Goal: Register for event/course

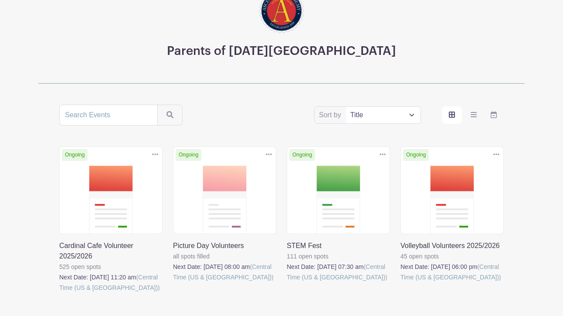
scroll to position [87, 0]
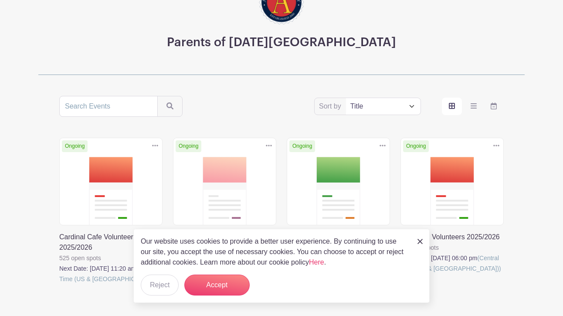
click at [417, 241] on div "Our website uses cookies to provide a better user experience. By continuing to …" at bounding box center [281, 266] width 296 height 74
click at [421, 239] on img at bounding box center [419, 241] width 5 height 5
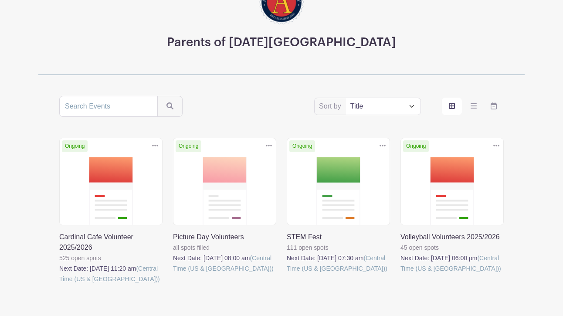
click at [400, 274] on link at bounding box center [400, 274] width 0 height 0
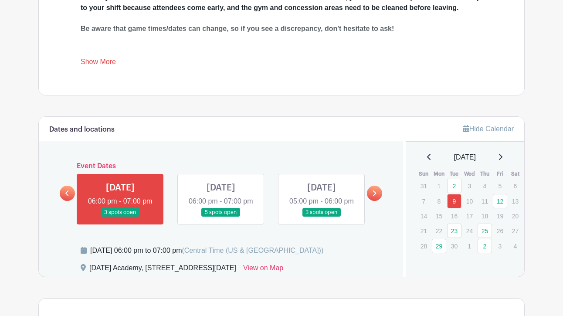
scroll to position [392, 0]
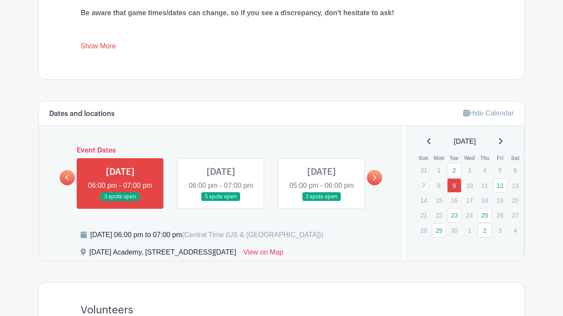
click at [120, 201] on link at bounding box center [120, 201] width 0 height 0
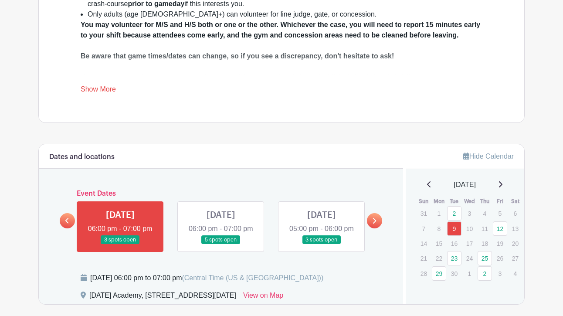
scroll to position [349, 0]
click at [221, 245] on link at bounding box center [221, 245] width 0 height 0
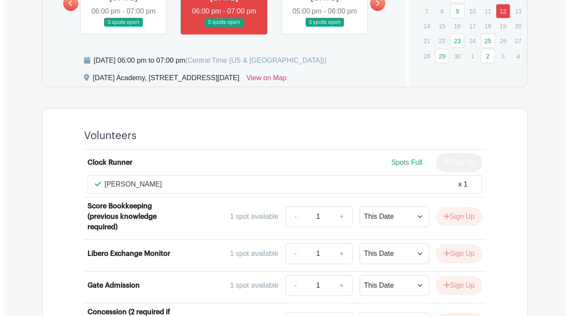
scroll to position [610, 0]
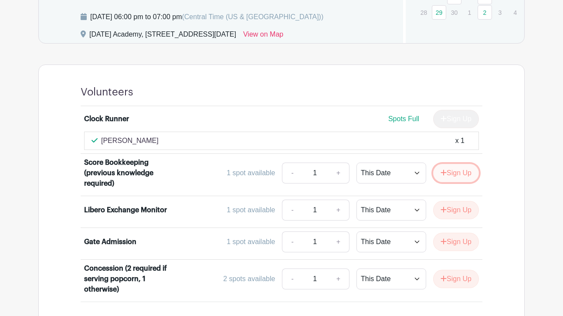
click at [454, 182] on button "Sign Up" at bounding box center [456, 173] width 46 height 18
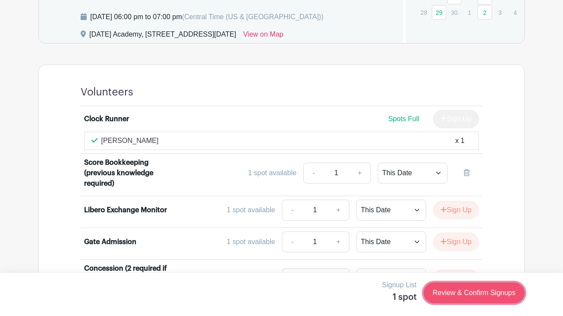
click at [479, 293] on link "Review & Confirm Signups" at bounding box center [473, 292] width 101 height 21
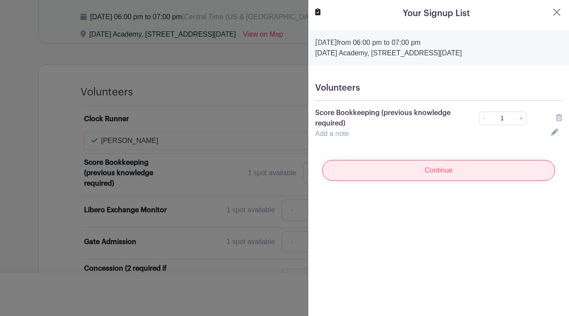
click at [421, 174] on input "Continue" at bounding box center [438, 170] width 233 height 21
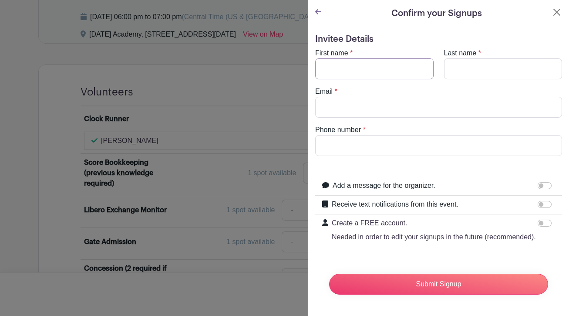
click at [358, 67] on input "First name" at bounding box center [374, 68] width 119 height 21
type input "[PERSON_NAME]"
type input "[EMAIL_ADDRESS][DOMAIN_NAME]"
click at [318, 124] on turbo-frame "First name * [PERSON_NAME] Last name * [PERSON_NAME] Email * [EMAIL_ADDRESS][DO…" at bounding box center [438, 102] width 247 height 108
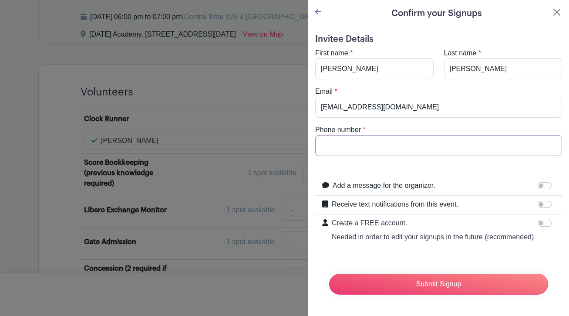
click at [331, 140] on input "Phone number" at bounding box center [438, 145] width 247 height 21
type input "8063418868"
click at [541, 257] on form "Invitee Details First name * [PERSON_NAME] Last name * [PERSON_NAME] Email * [E…" at bounding box center [438, 168] width 247 height 268
click at [538, 201] on input "Receive text notifications from this event." at bounding box center [545, 204] width 14 height 7
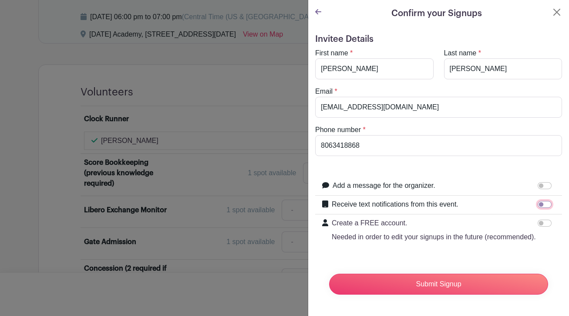
checkbox input "true"
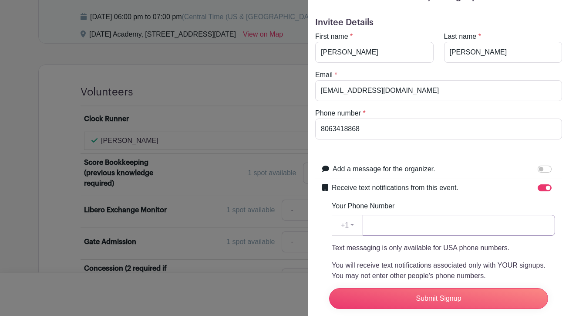
click at [409, 230] on input "Your Phone Number" at bounding box center [459, 225] width 193 height 21
type input "80"
click at [540, 186] on input "Receive text notifications from this event." at bounding box center [545, 187] width 14 height 7
checkbox input "false"
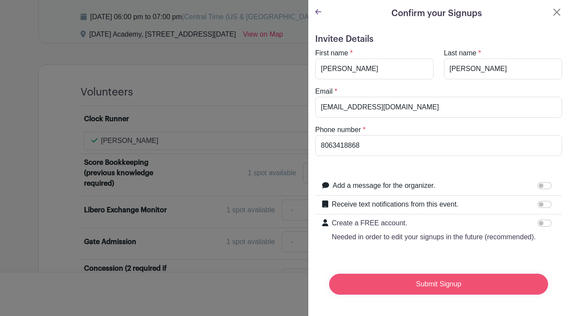
click at [455, 274] on input "Submit Signup" at bounding box center [438, 284] width 219 height 21
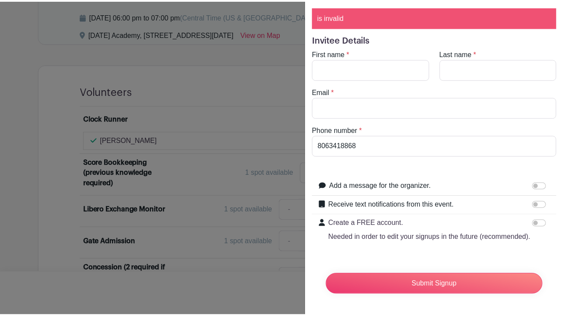
scroll to position [44, 0]
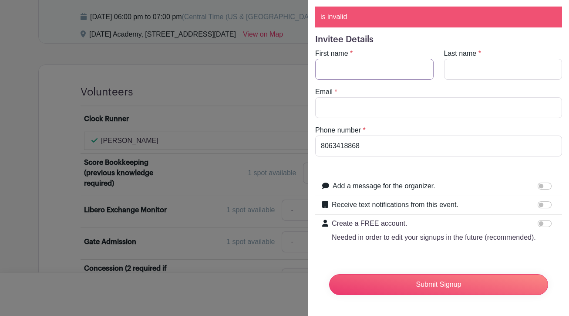
click at [364, 59] on input "First name" at bounding box center [374, 69] width 119 height 21
type input "k"
type input "[PERSON_NAME]"
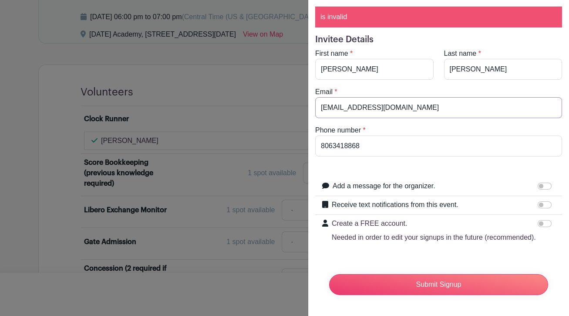
type input "[EMAIL_ADDRESS][DOMAIN_NAME]"
click at [547, 240] on div "Create a FREE account. Needed in order to edit your signups in the future (reco…" at bounding box center [438, 230] width 247 height 31
click at [539, 201] on input "Receive text notifications from this event." at bounding box center [545, 204] width 14 height 7
checkbox input "true"
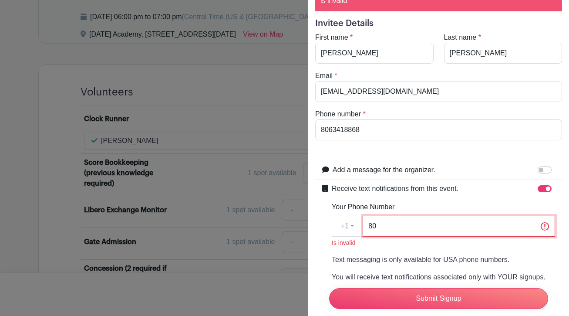
click at [413, 228] on input "80" at bounding box center [459, 226] width 193 height 21
type input "8063418868"
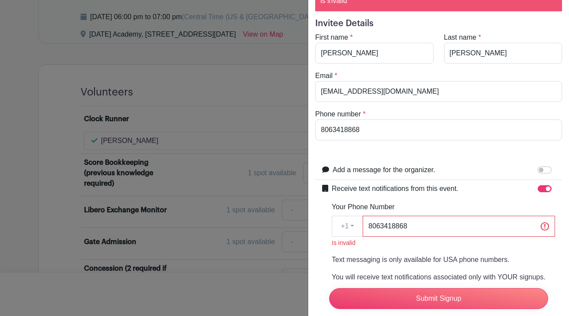
click at [323, 222] on div at bounding box center [325, 276] width 6 height 186
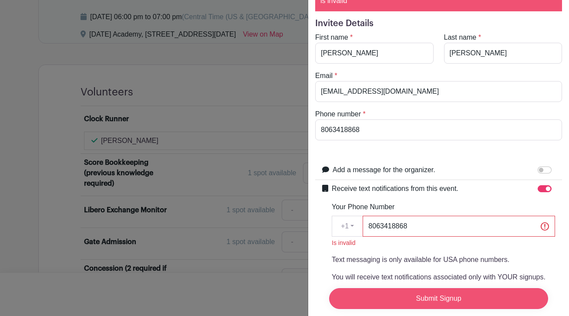
click at [461, 293] on input "Submit Signup" at bounding box center [438, 298] width 219 height 21
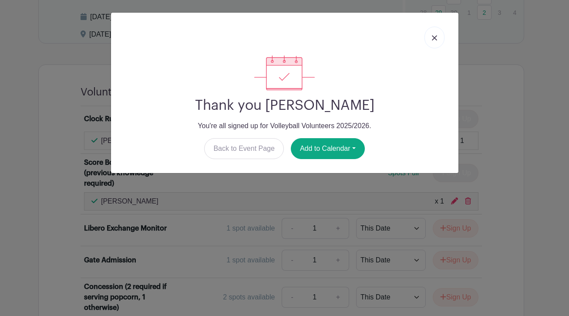
click at [439, 41] on link at bounding box center [435, 38] width 20 height 22
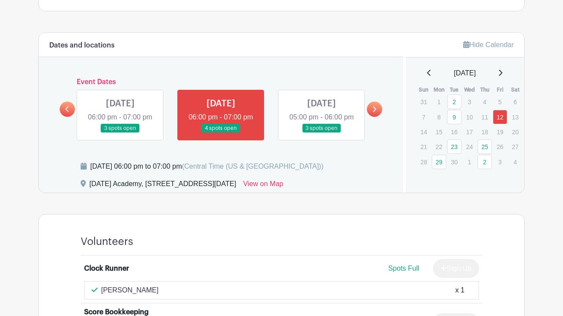
scroll to position [442, 0]
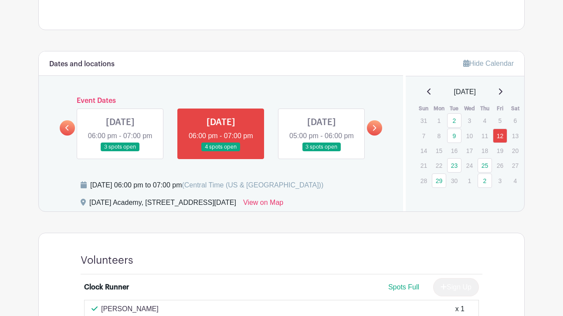
click at [322, 152] on link at bounding box center [322, 152] width 0 height 0
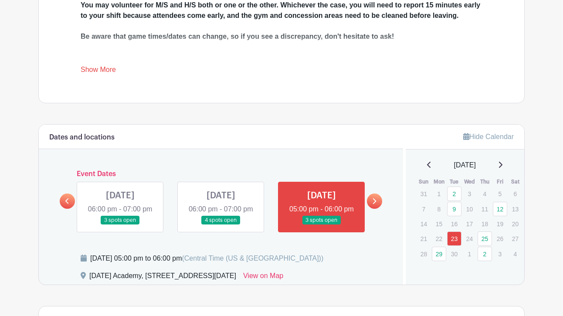
scroll to position [355, 0]
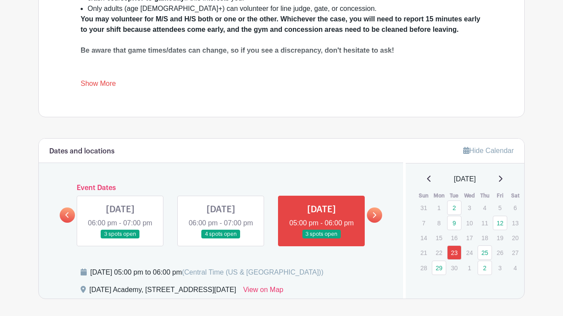
click at [379, 223] on link at bounding box center [374, 214] width 15 height 15
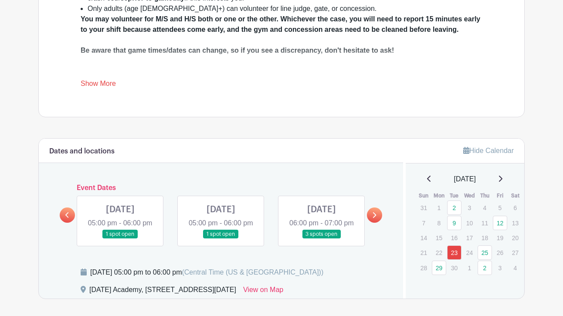
click at [120, 239] on link at bounding box center [120, 239] width 0 height 0
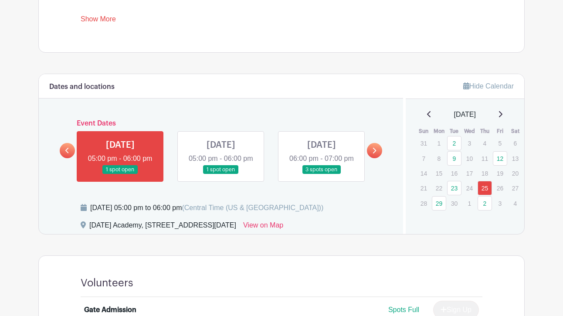
scroll to position [398, 0]
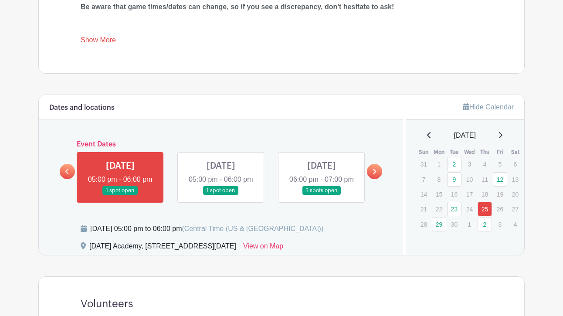
click at [221, 195] on link at bounding box center [221, 195] width 0 height 0
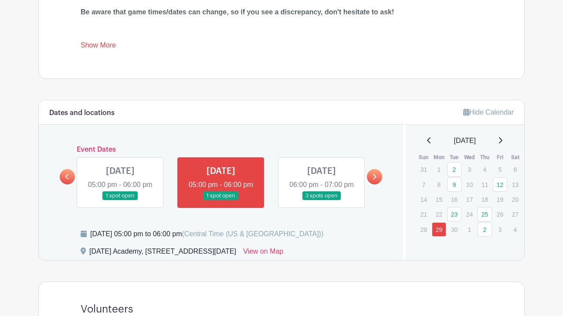
scroll to position [355, 0]
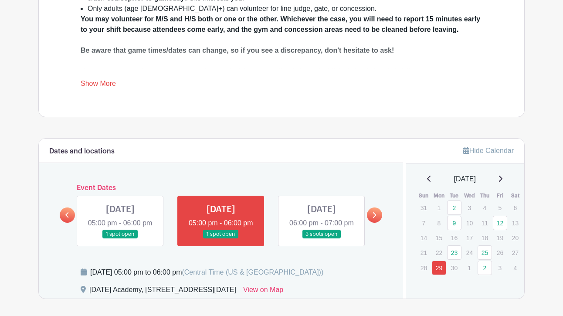
click at [322, 239] on link at bounding box center [322, 239] width 0 height 0
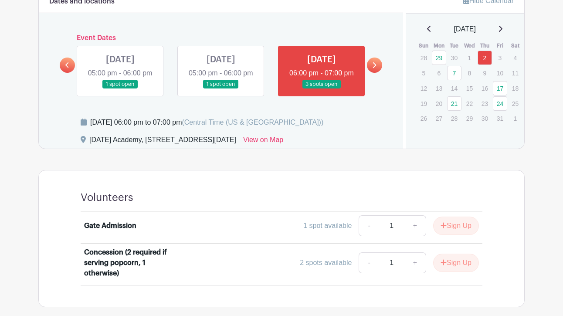
scroll to position [389, 0]
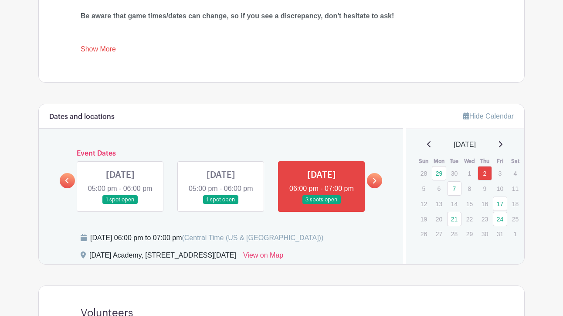
click at [373, 184] on icon at bounding box center [374, 180] width 4 height 7
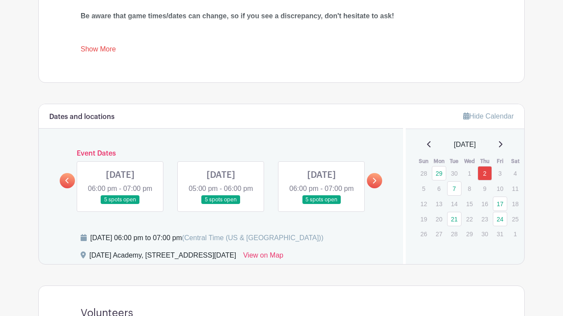
click at [120, 204] on link at bounding box center [120, 204] width 0 height 0
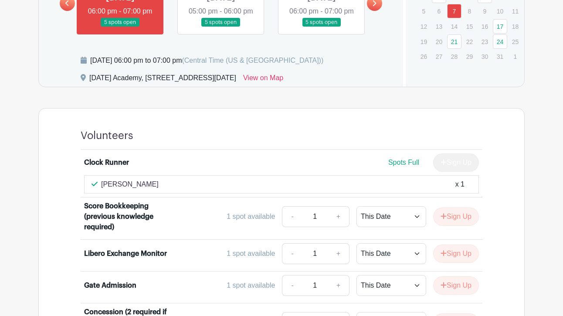
scroll to position [520, 0]
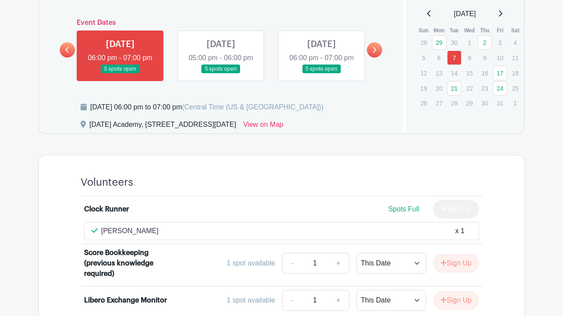
click at [221, 74] on link at bounding box center [221, 74] width 0 height 0
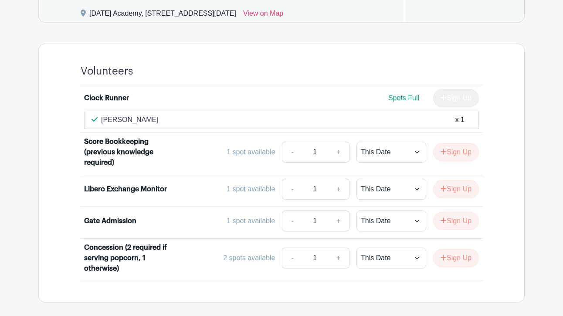
scroll to position [650, 0]
